Goal: Information Seeking & Learning: Learn about a topic

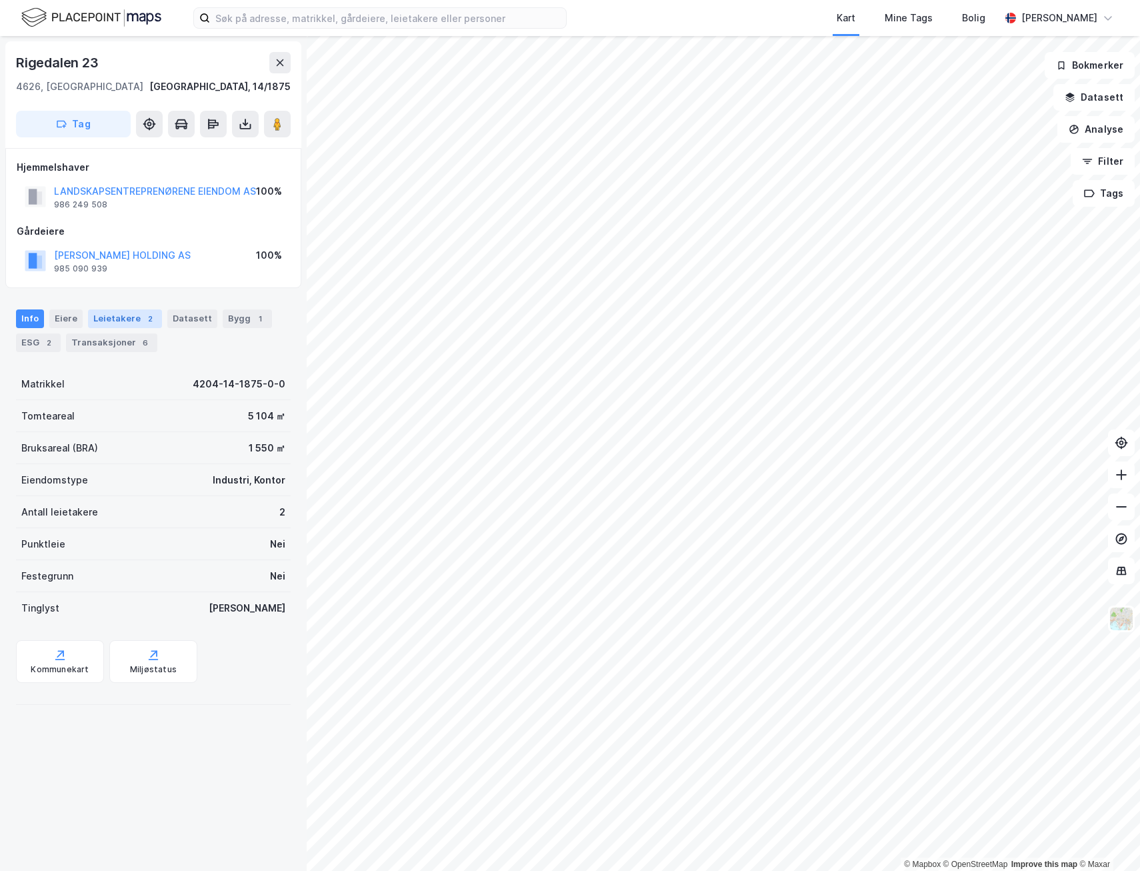
click at [143, 325] on div "2" at bounding box center [149, 318] width 13 height 13
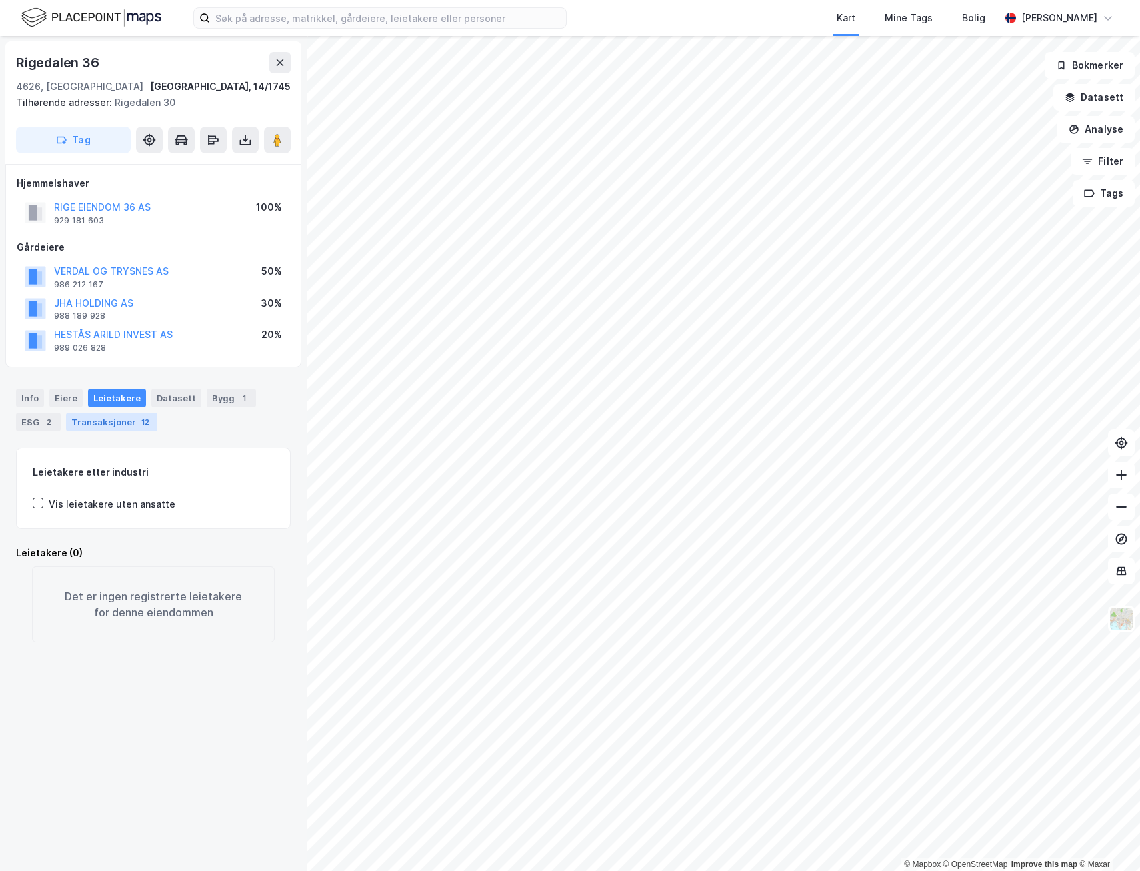
click at [125, 421] on div "Transaksjoner 12" at bounding box center [111, 422] width 91 height 19
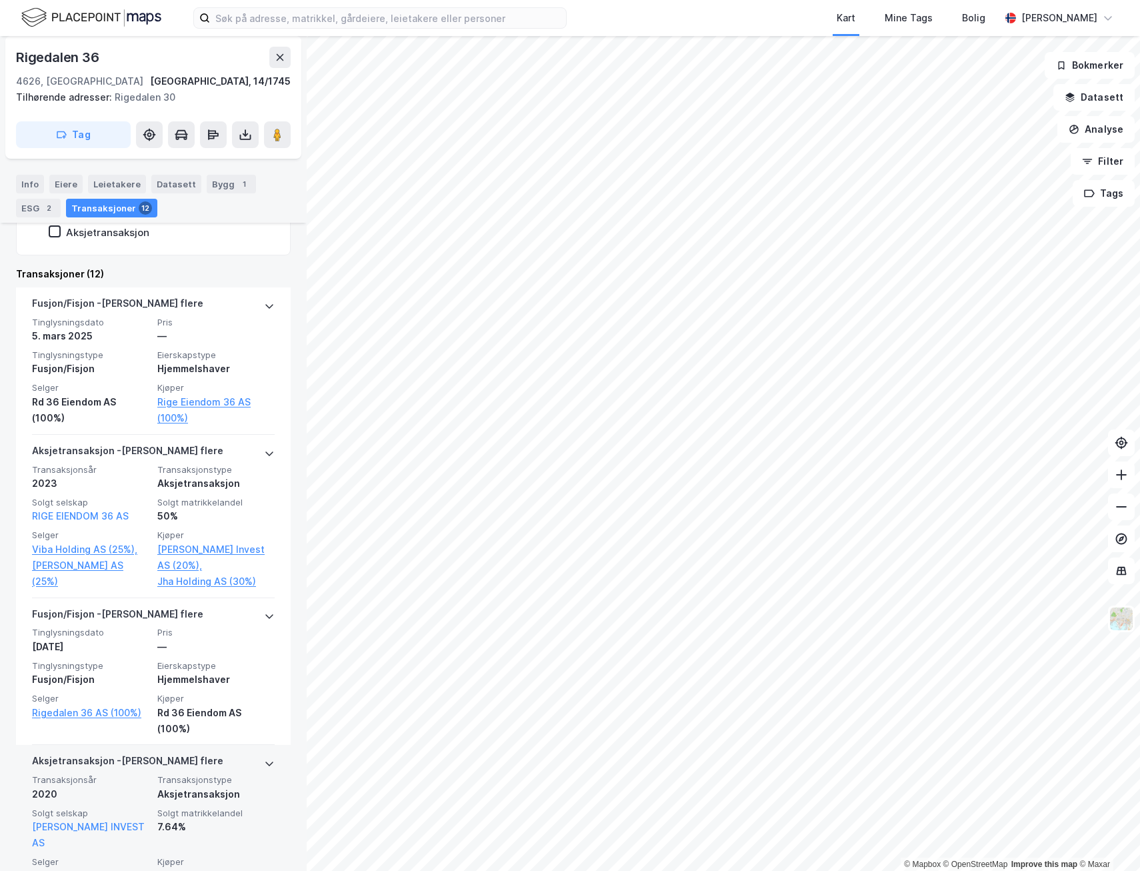
scroll to position [400, 0]
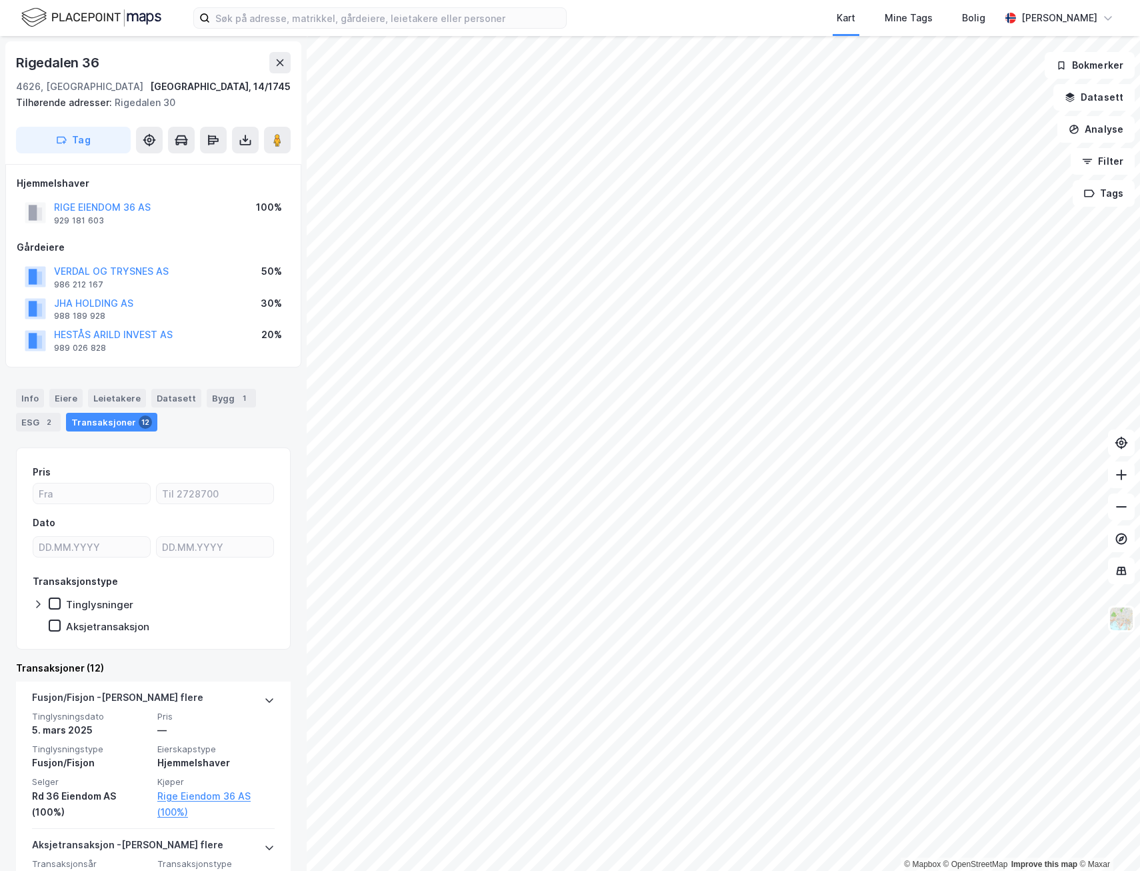
click at [195, 399] on div "Info [PERSON_NAME] Datasett Bygg 1 ESG 2 Transaksjoner 12" at bounding box center [153, 410] width 275 height 43
click at [207, 397] on div "Bygg 1" at bounding box center [231, 398] width 49 height 19
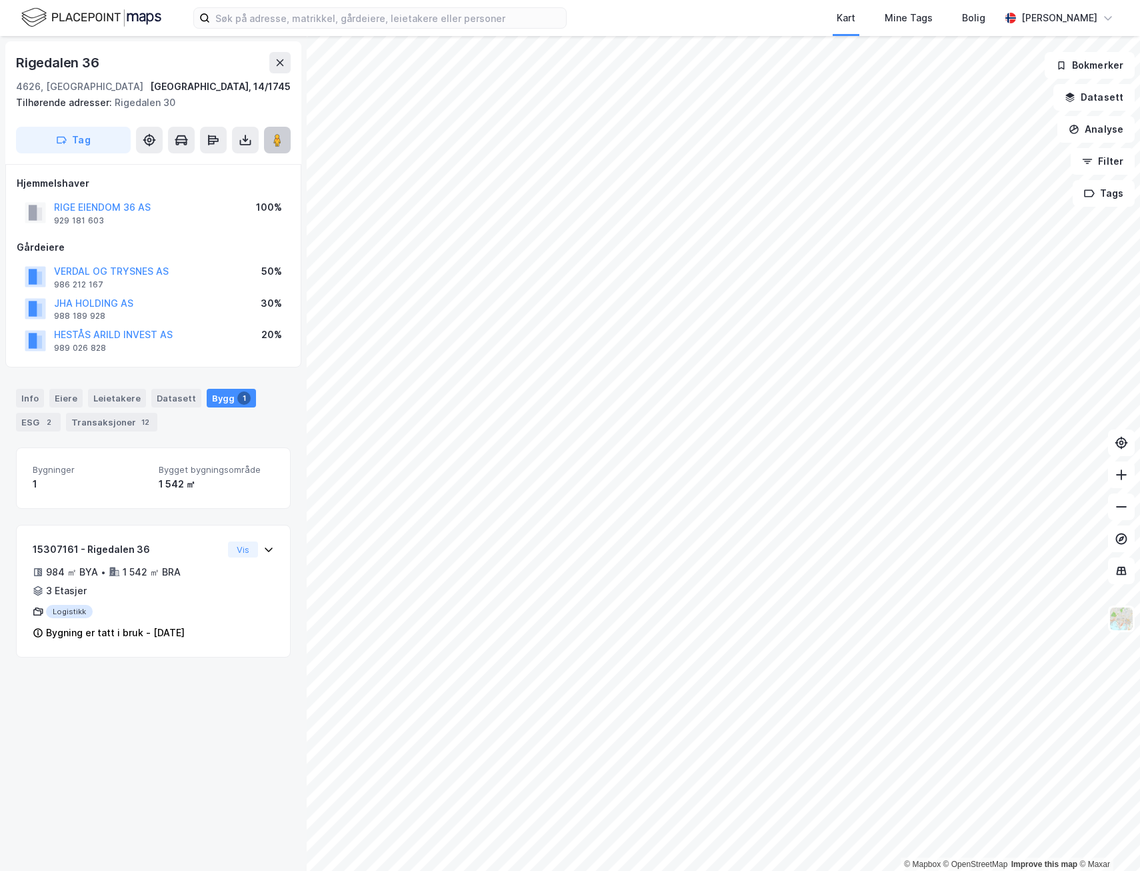
click at [271, 139] on icon at bounding box center [277, 139] width 13 height 13
click at [283, 63] on icon at bounding box center [280, 62] width 11 height 11
